Goal: Check status: Check status

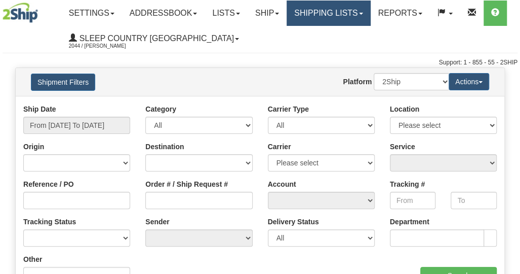
click at [356, 20] on link "Shipping lists" at bounding box center [329, 13] width 84 height 25
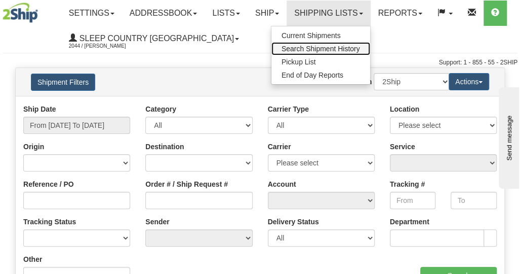
click at [328, 52] on link "Search Shipment History" at bounding box center [321, 48] width 99 height 13
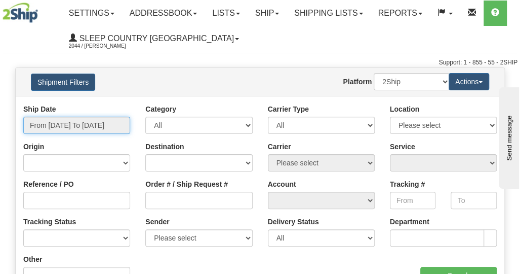
click at [88, 127] on input "From [DATE] To [DATE]" at bounding box center [76, 125] width 107 height 17
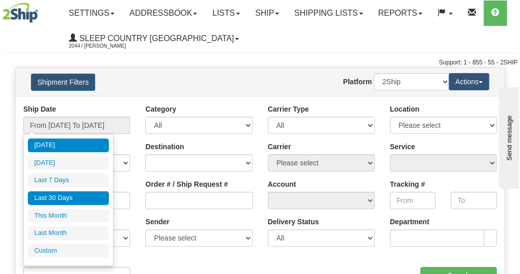
click at [65, 197] on li "Last 30 Days" at bounding box center [68, 198] width 81 height 14
type input "From 09/01/2025 To 09/30/2025"
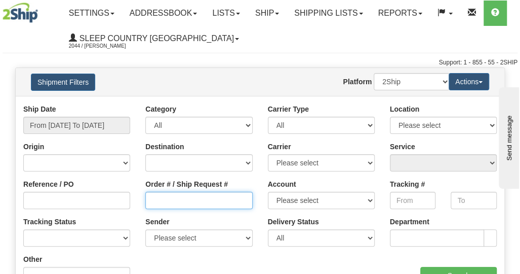
click at [173, 195] on input "Order # / Ship Request #" at bounding box center [198, 200] width 107 height 17
paste input "9002I122348"
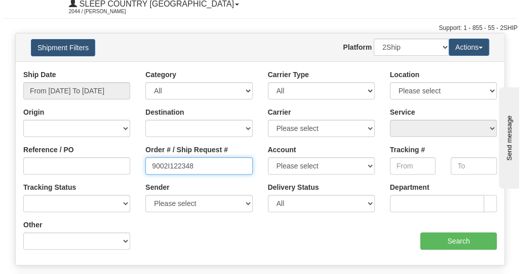
scroll to position [51, 0]
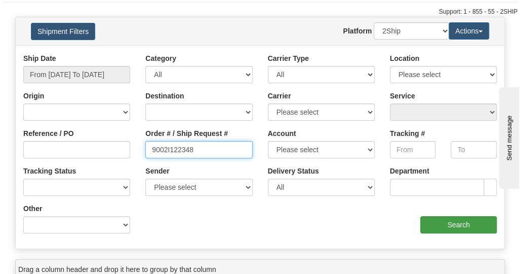
type input "9002I122348"
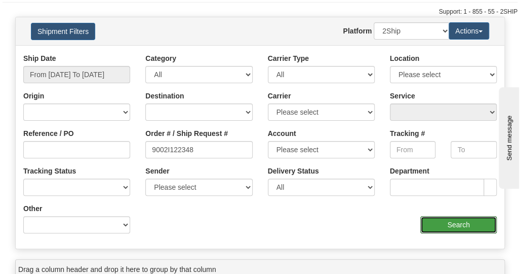
drag, startPoint x: 434, startPoint y: 221, endPoint x: 419, endPoint y: 222, distance: 15.2
click at [434, 221] on input "Search" at bounding box center [459, 224] width 77 height 17
